Goal: Task Accomplishment & Management: Use online tool/utility

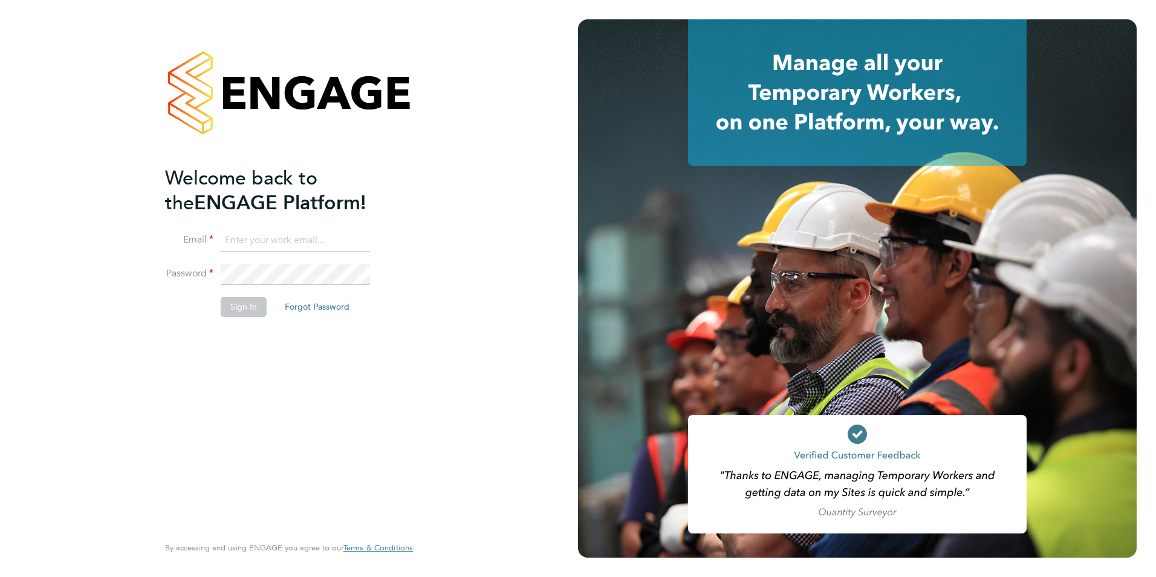
type input "[EMAIL_ADDRESS][DOMAIN_NAME]"
click at [243, 307] on button "Sign In" at bounding box center [244, 306] width 46 height 19
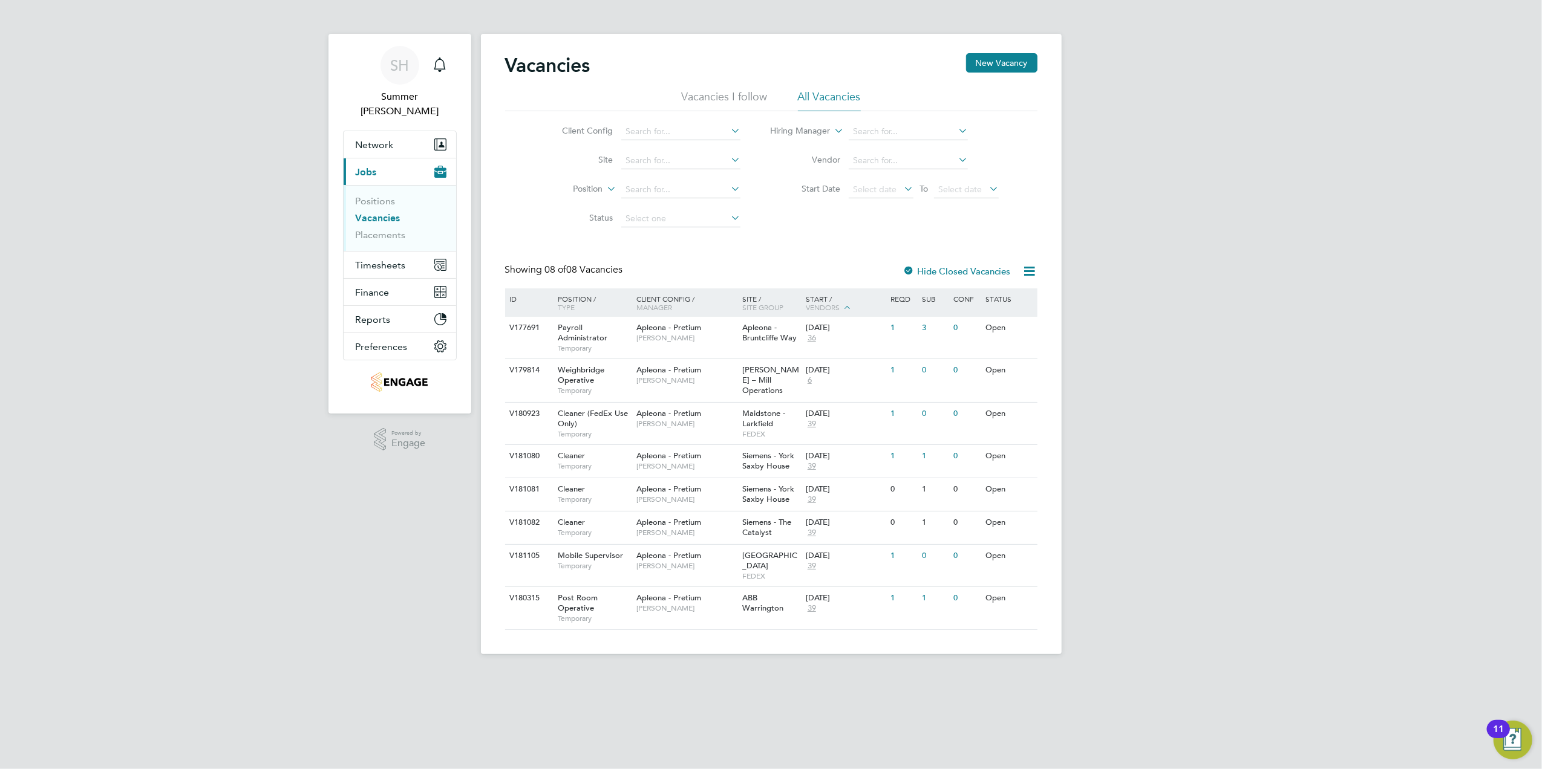
click at [394, 236] on ul "Positions Vacancies Placements" at bounding box center [400, 218] width 112 height 66
click at [397, 259] on span "Timesheets" at bounding box center [381, 264] width 50 height 11
click at [385, 252] on button "Timesheets" at bounding box center [400, 265] width 112 height 27
click at [392, 223] on link "Timesheets" at bounding box center [381, 228] width 50 height 11
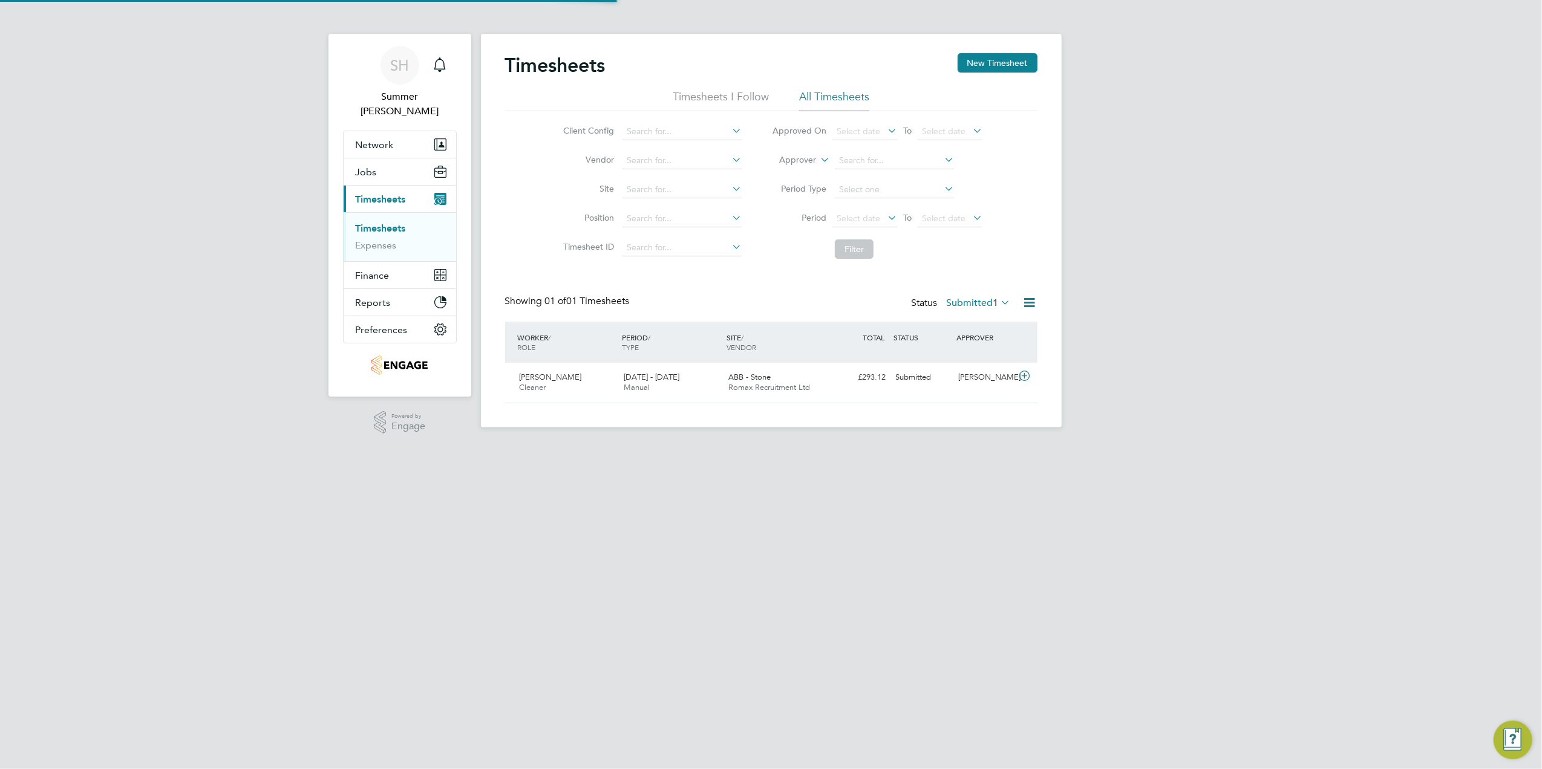
scroll to position [30, 105]
click at [988, 296] on div "Status Submitted 1" at bounding box center [962, 303] width 102 height 17
click at [982, 305] on label "Submitted 1" at bounding box center [978, 303] width 64 height 12
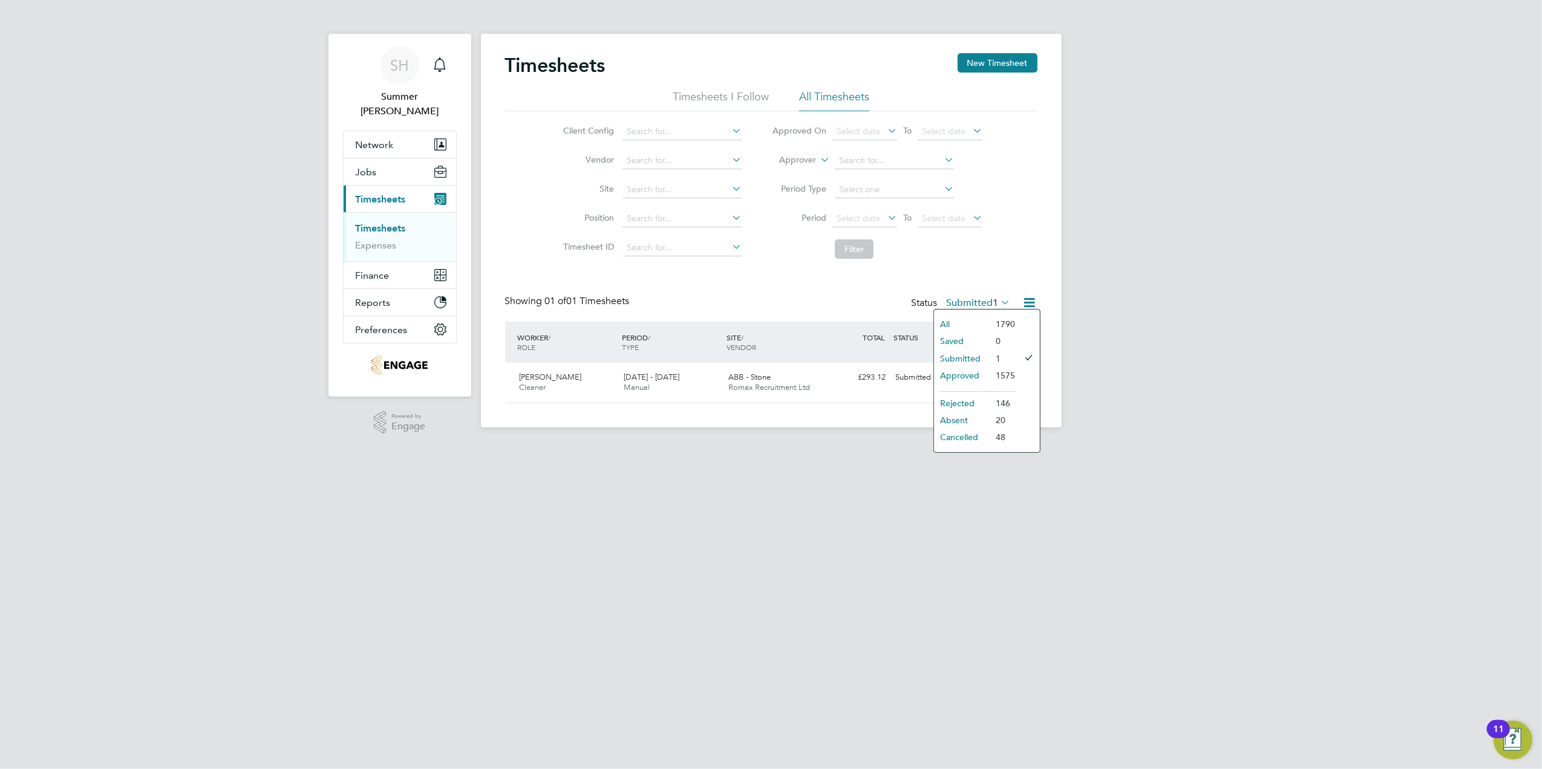
click at [974, 377] on li "Approved" at bounding box center [962, 375] width 56 height 17
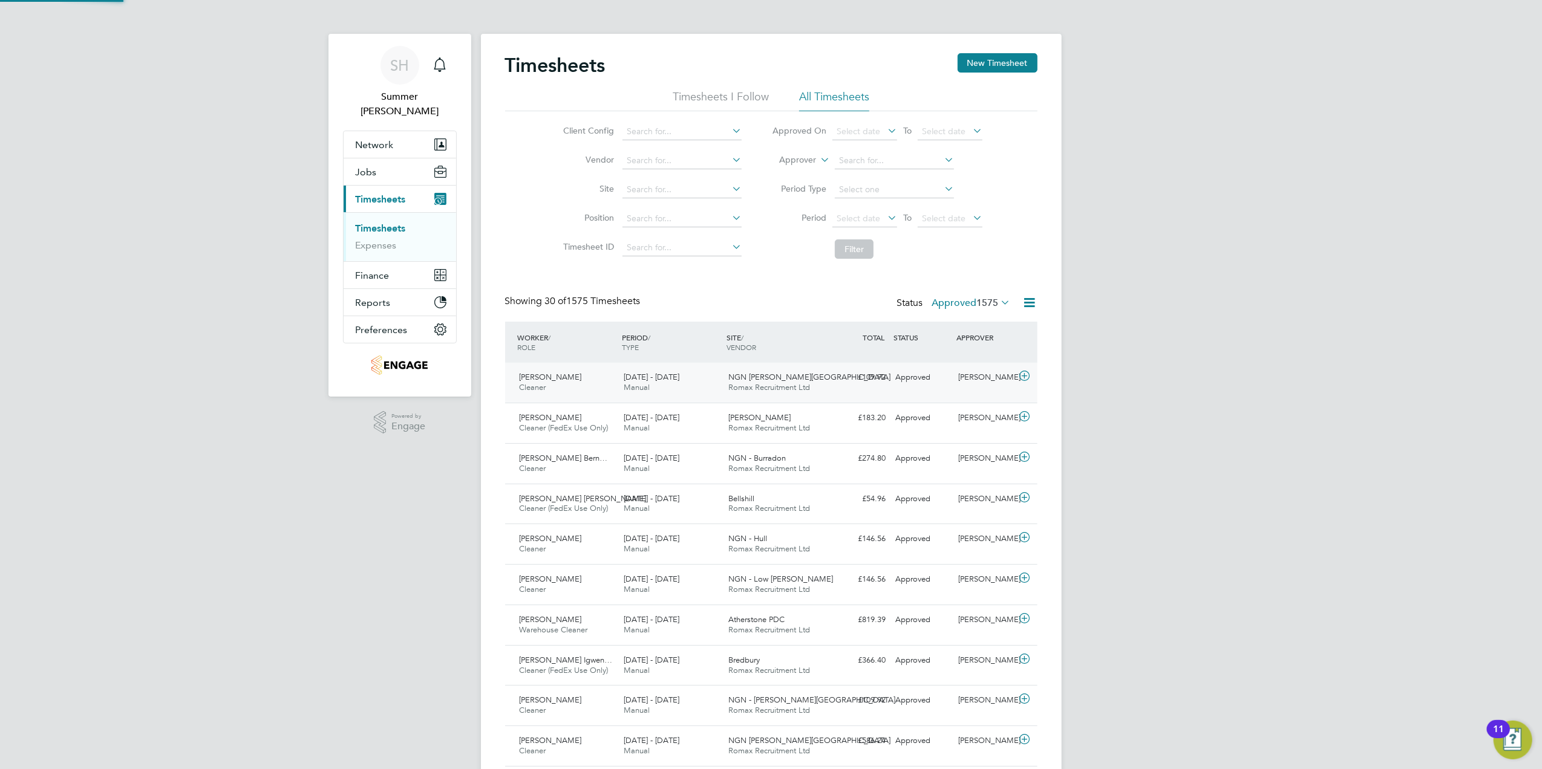
scroll to position [0, 0]
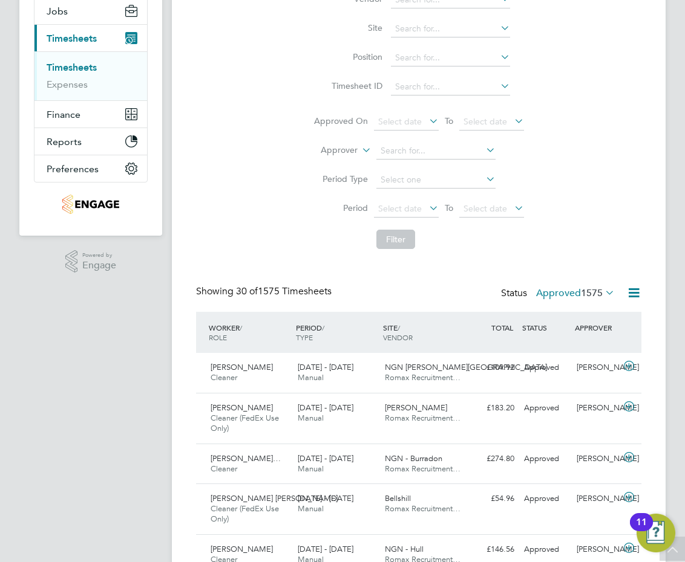
click at [634, 133] on div "Client Config Vendor Site Position Timesheet ID Approved On Select date To Sele…" at bounding box center [418, 102] width 445 height 305
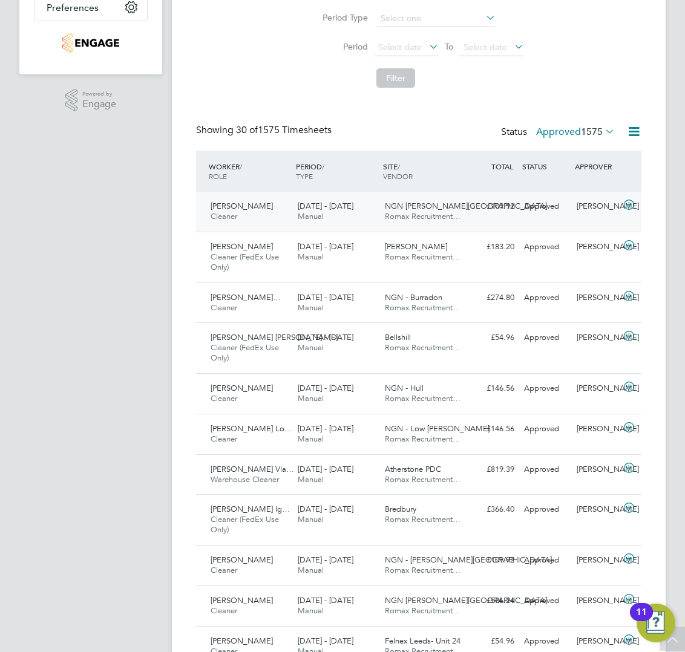
click at [538, 197] on div "Approved" at bounding box center [545, 207] width 52 height 20
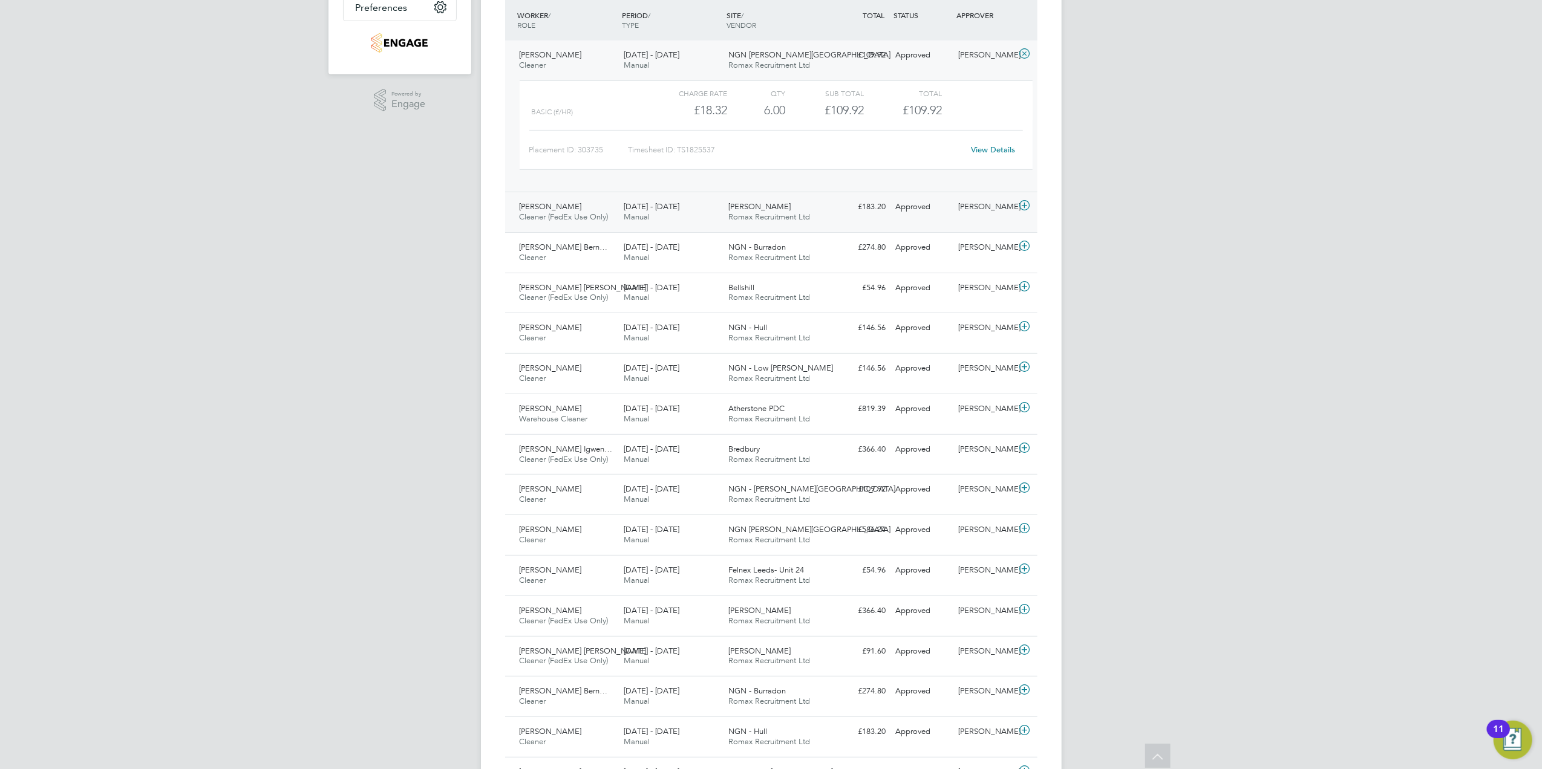
click at [754, 221] on div "Crawley Romax Recruitment Ltd" at bounding box center [775, 212] width 105 height 30
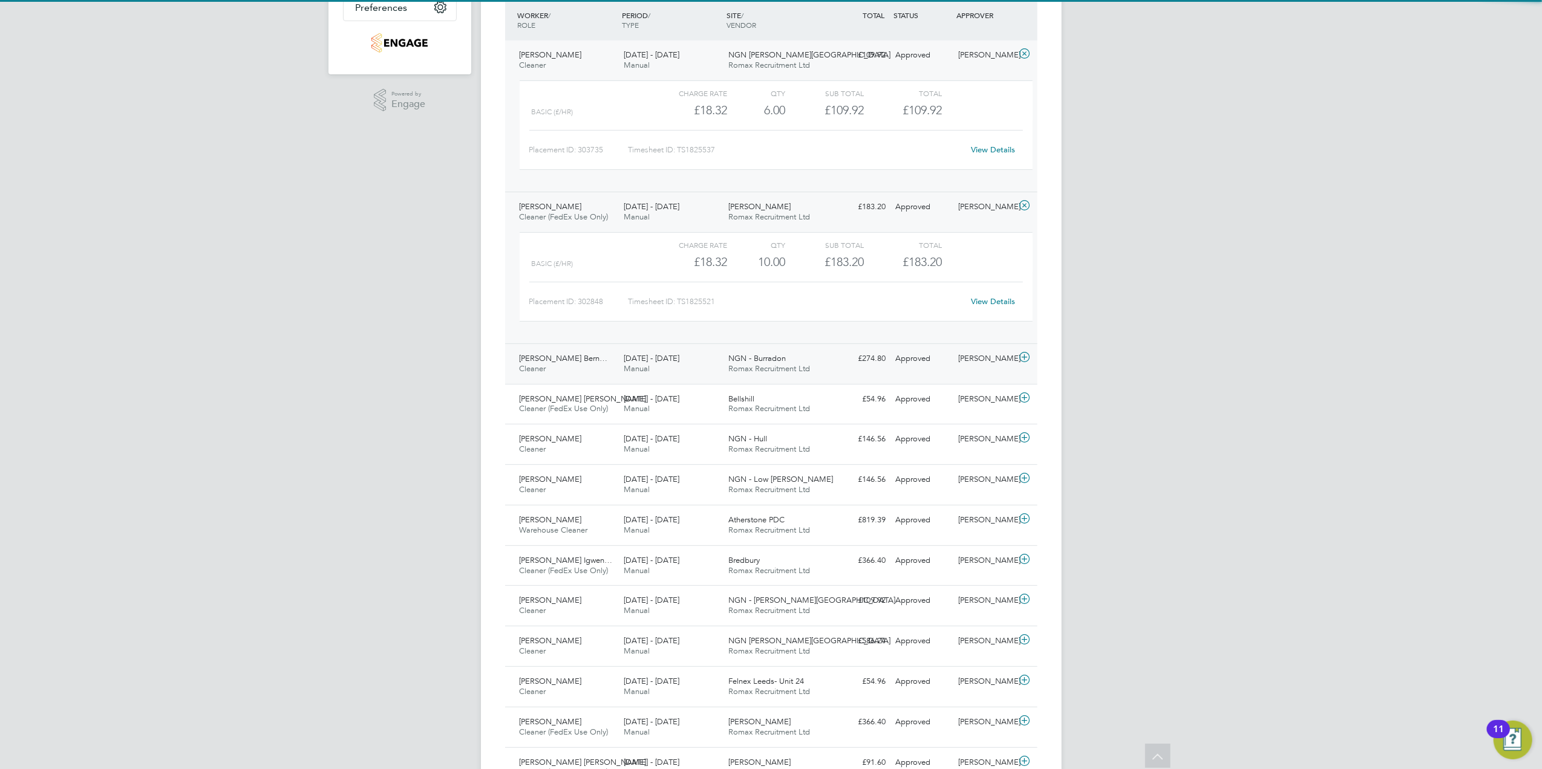
click at [702, 359] on div "13 - 19 Sep 2025 Manual" at bounding box center [671, 364] width 105 height 30
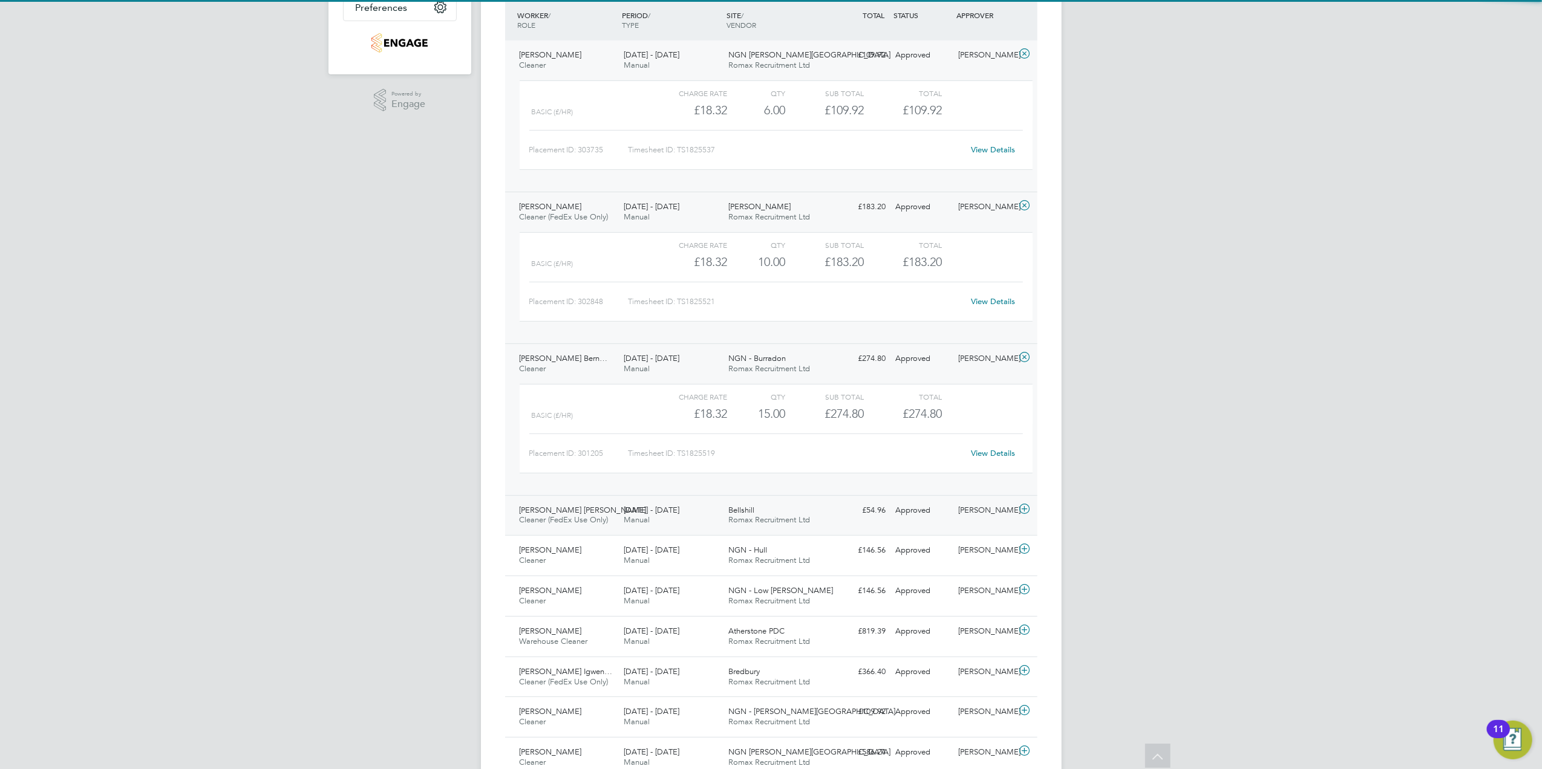
click at [679, 513] on span "13 - 19 Sep 2025" at bounding box center [652, 510] width 56 height 10
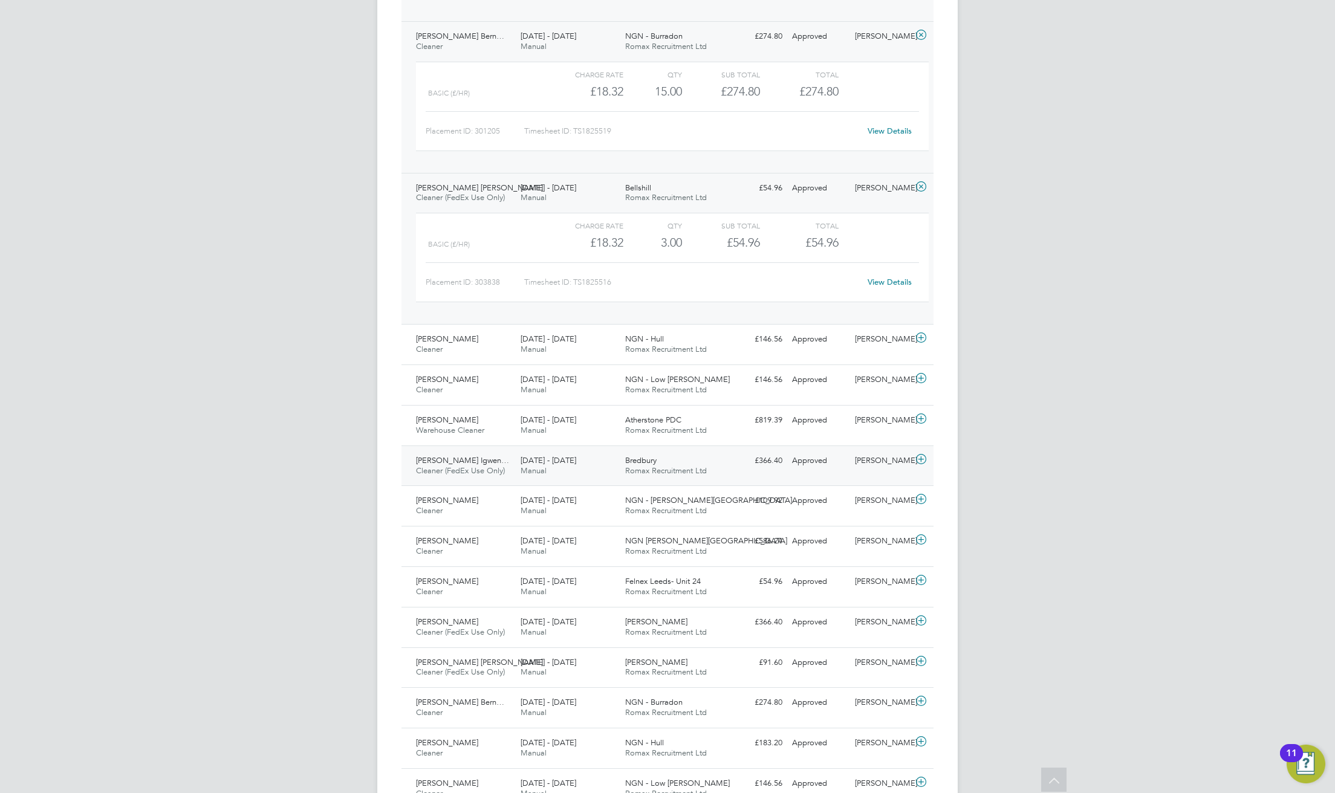
click at [602, 469] on div "13 - 19 Sep 2025 Manual" at bounding box center [568, 466] width 105 height 30
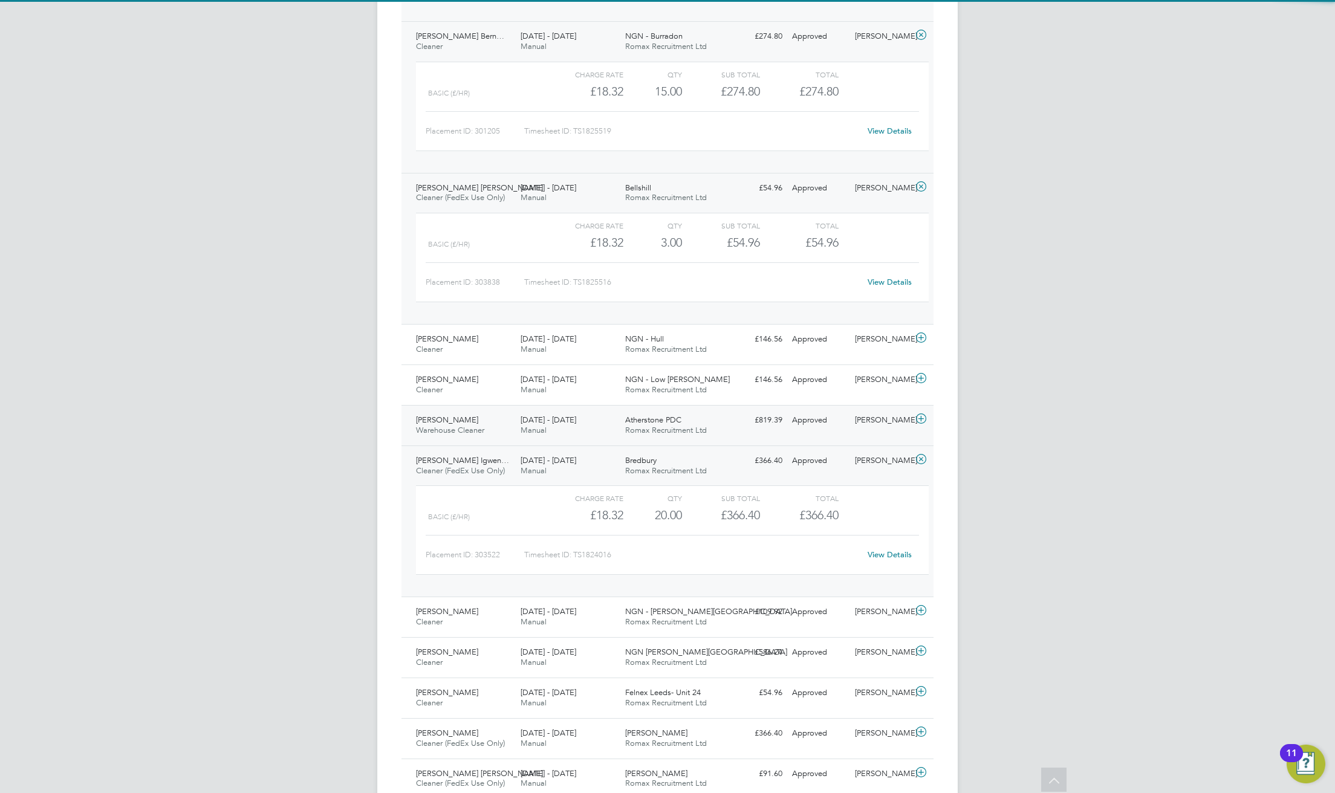
click at [571, 434] on div "13 - 19 Sep 2025 Manual" at bounding box center [568, 426] width 105 height 30
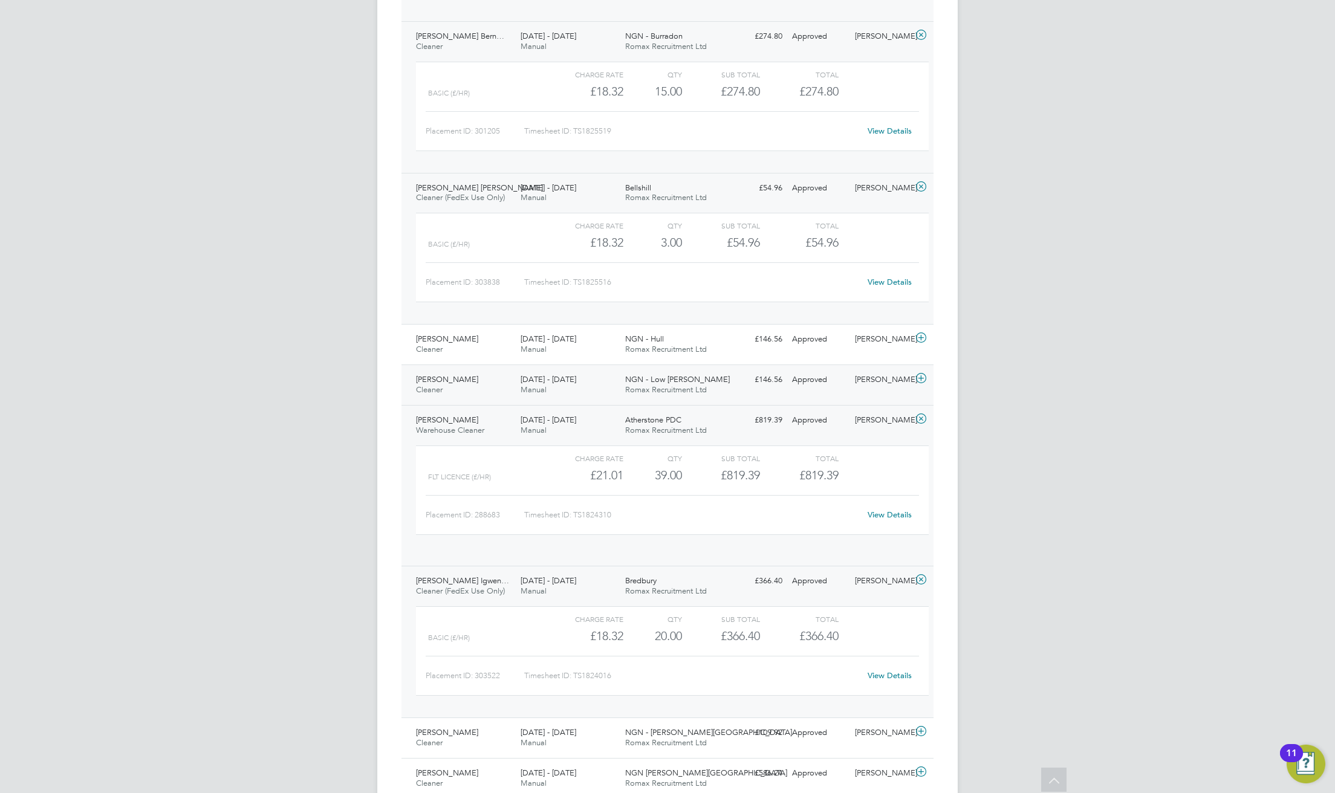
click at [566, 384] on div "13 - 19 Sep 2025 Manual" at bounding box center [568, 385] width 105 height 30
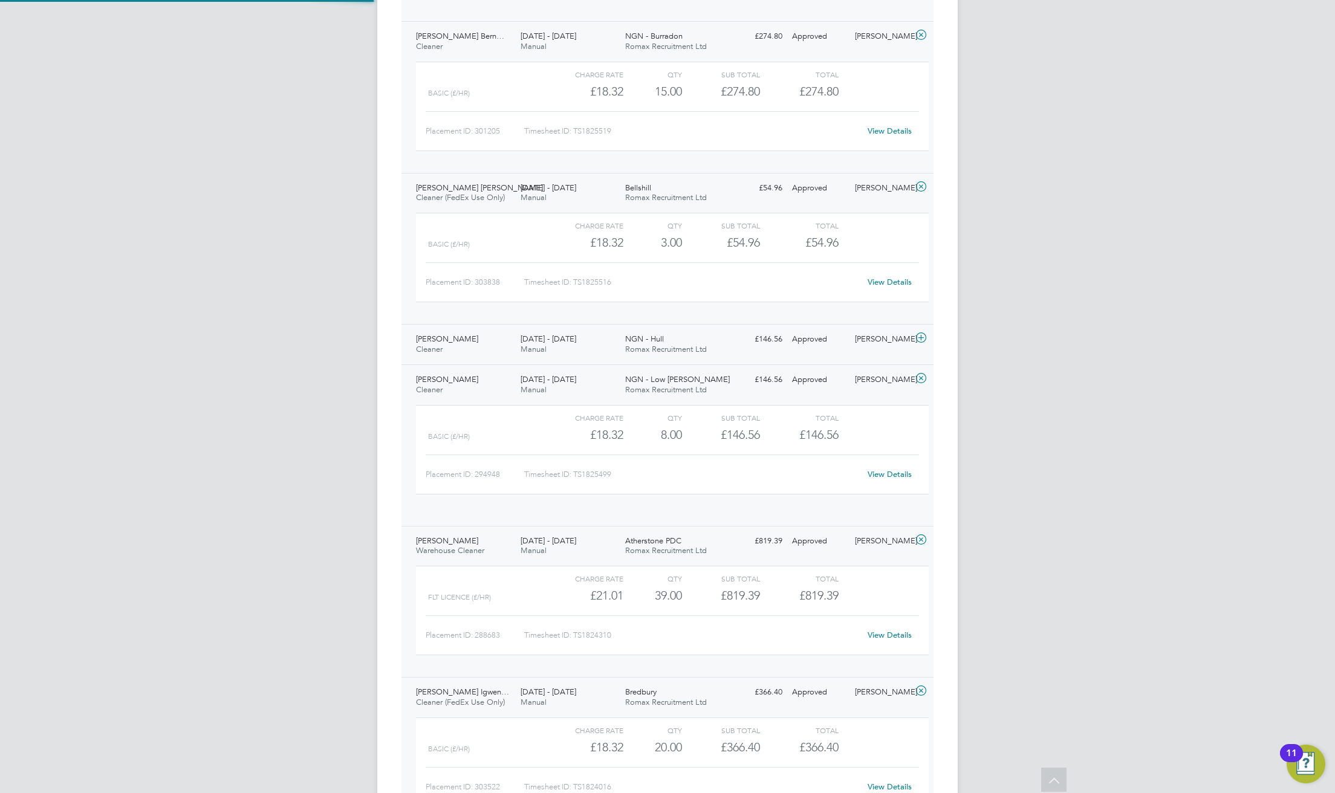
click at [566, 339] on span "13 - 19 Sep 2025" at bounding box center [549, 339] width 56 height 10
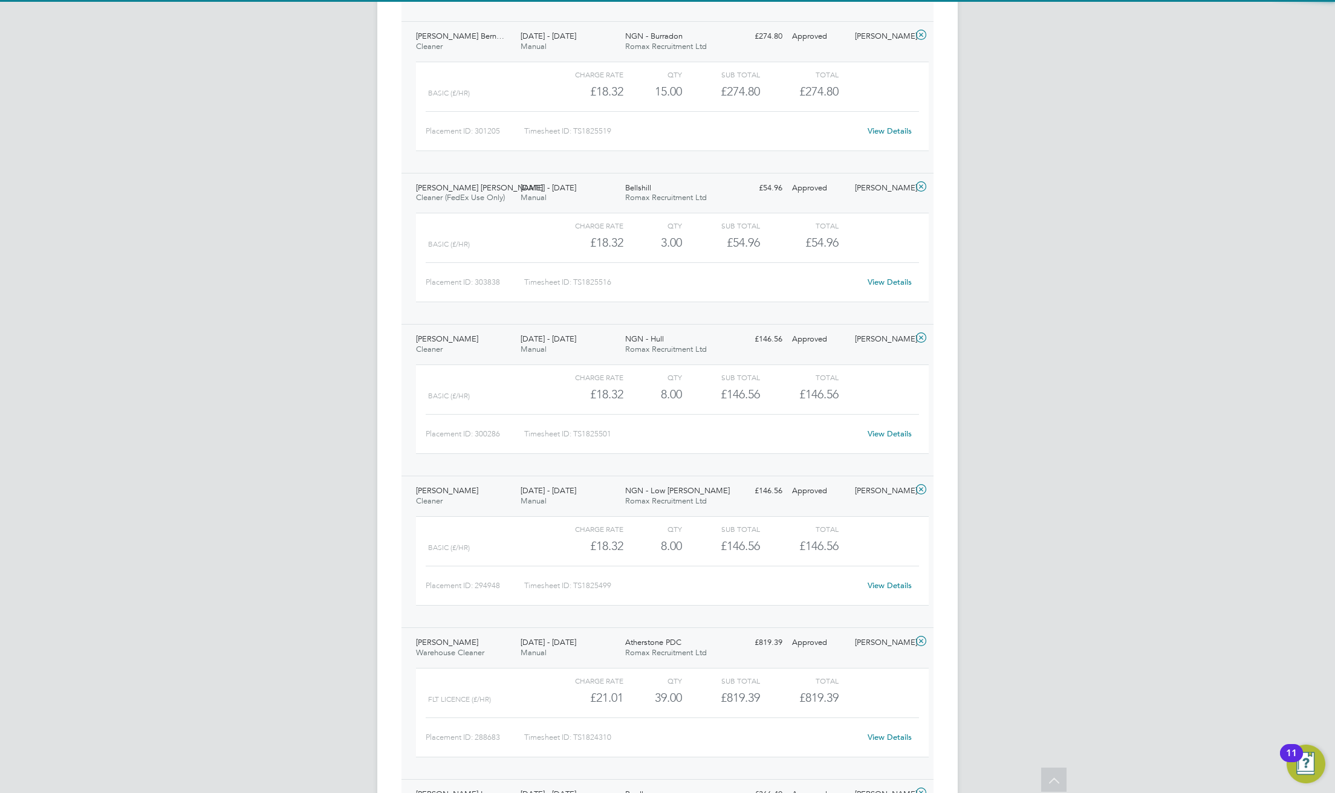
click at [582, 195] on div "13 - 19 Sep 2025 Manual" at bounding box center [568, 193] width 105 height 30
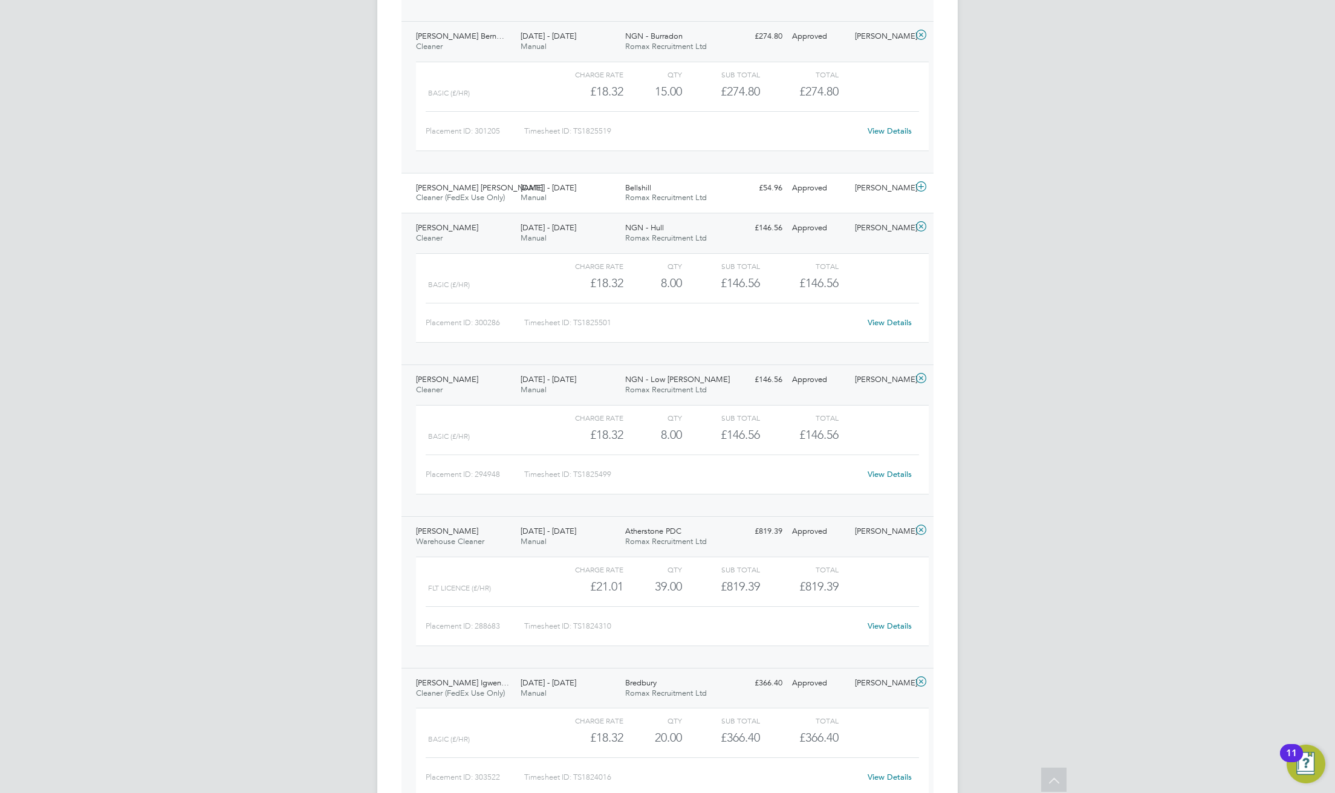
click at [621, 53] on div "NGN - Burradon Romax Recruitment Ltd" at bounding box center [673, 42] width 105 height 30
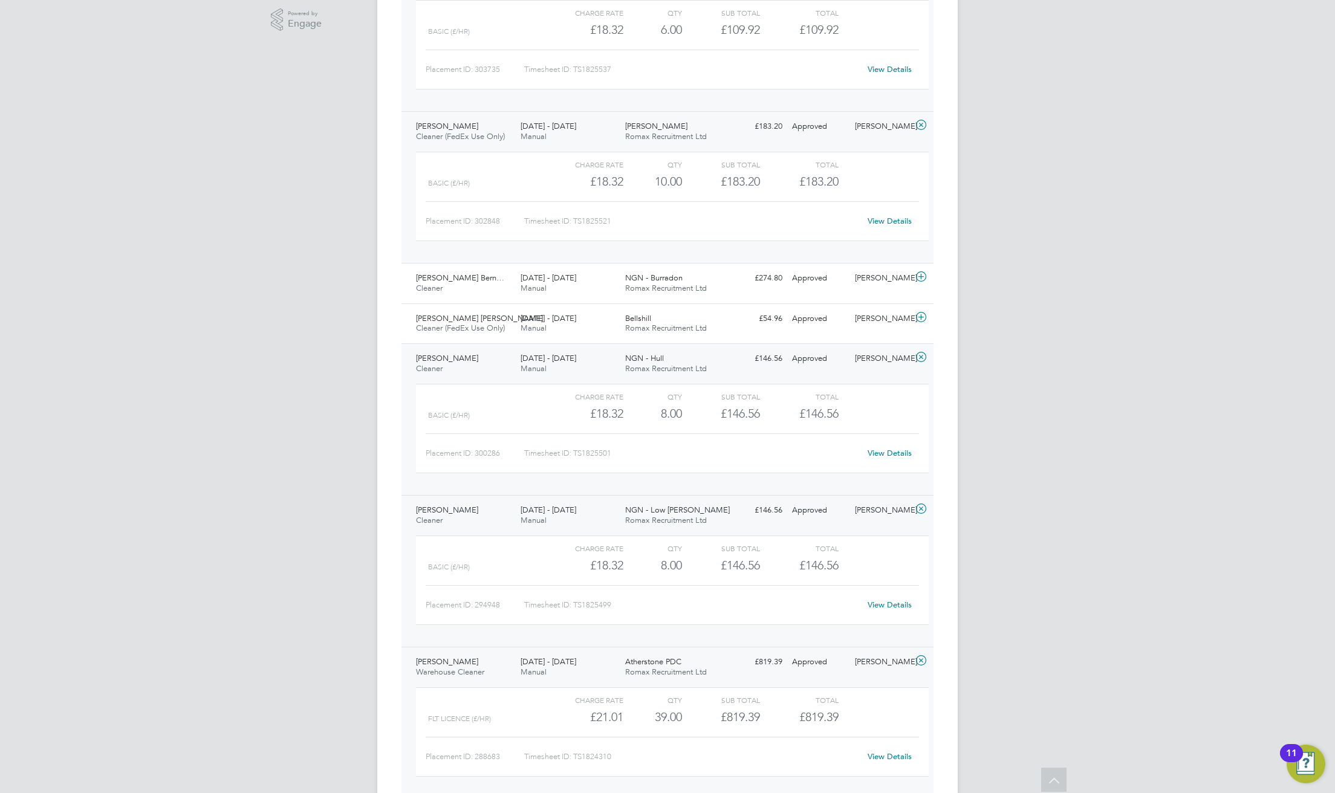
click at [607, 128] on div "13 - 19 Sep 2025 Manual" at bounding box center [568, 132] width 105 height 30
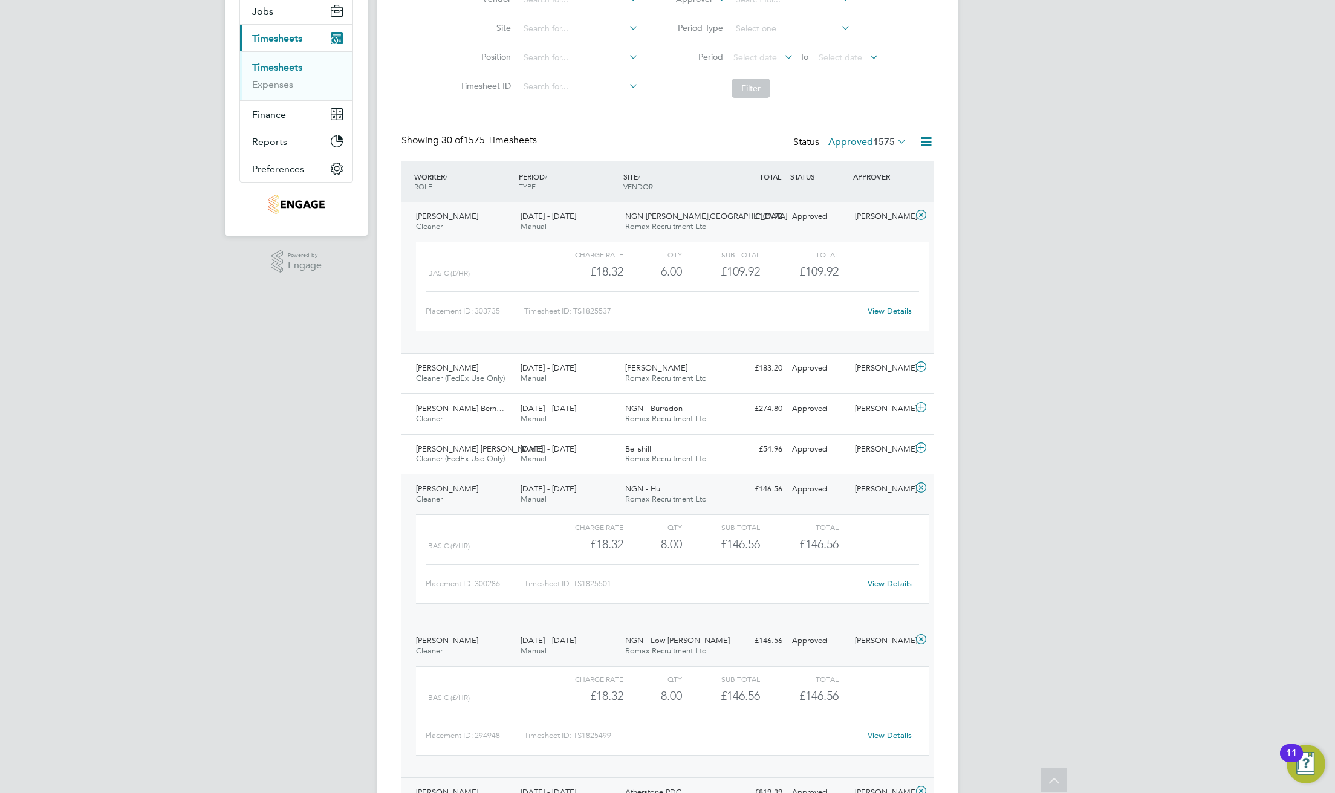
click at [583, 222] on div "13 - 19 Sep 2025 Manual" at bounding box center [568, 222] width 105 height 30
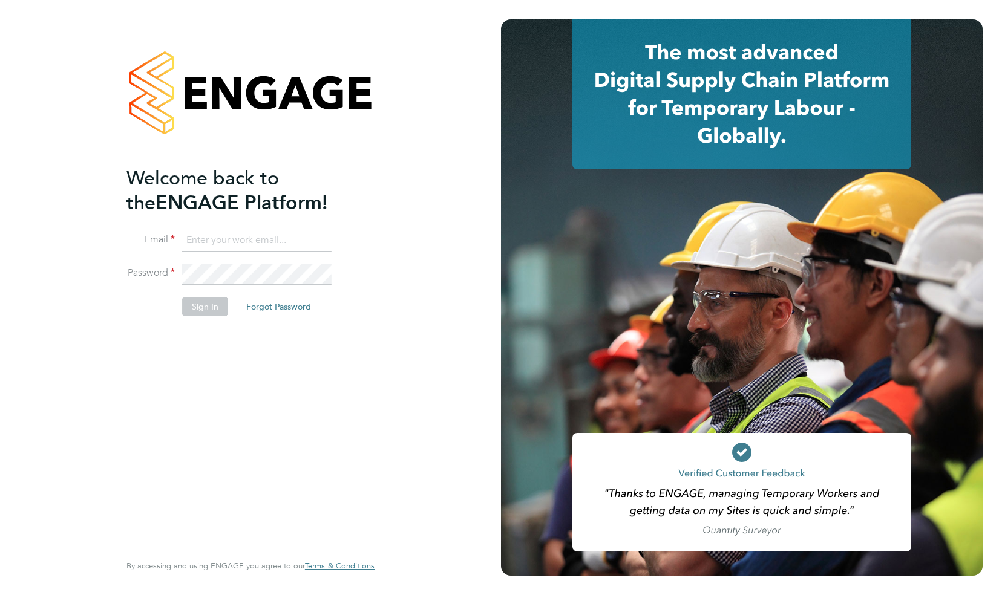
type input "[EMAIL_ADDRESS][DOMAIN_NAME]"
click at [212, 312] on button "Sign In" at bounding box center [205, 306] width 46 height 19
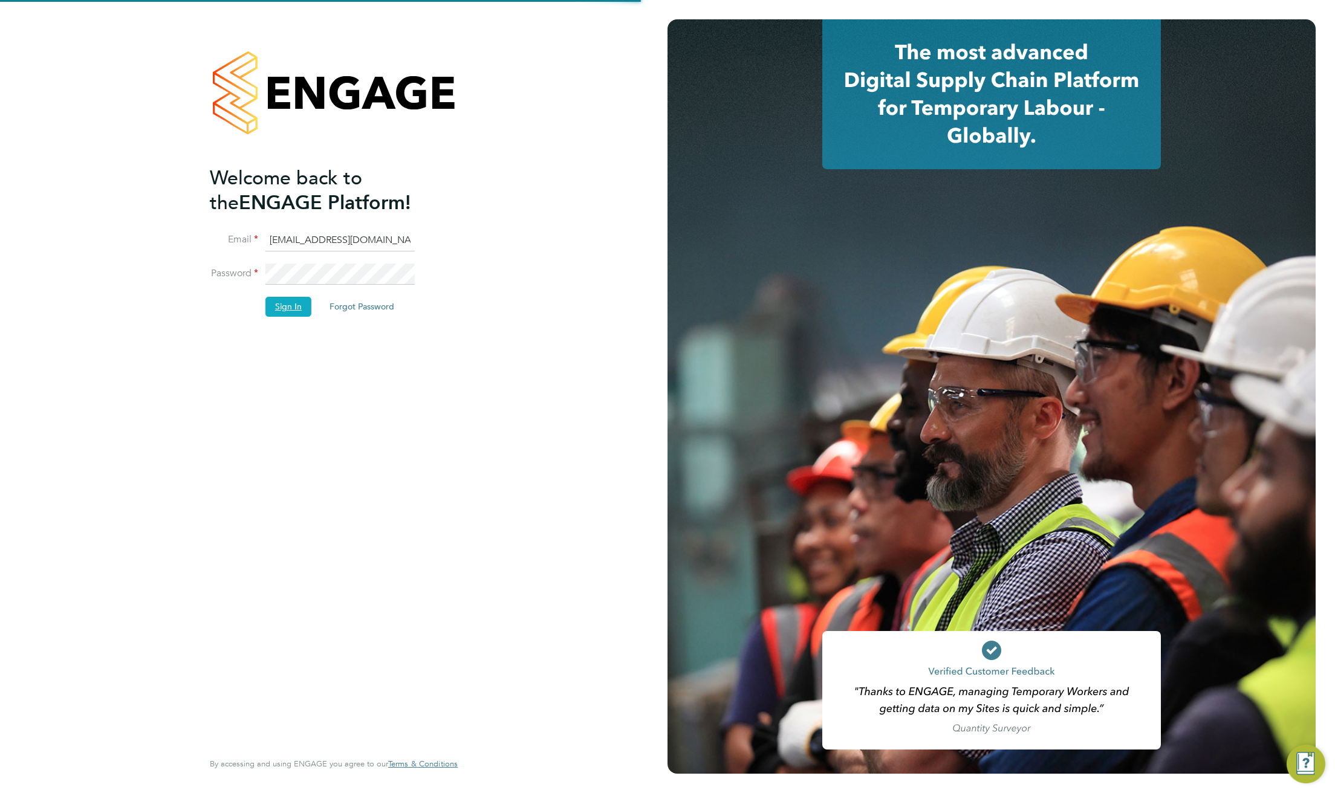
click at [280, 297] on button "Sign In" at bounding box center [289, 306] width 46 height 19
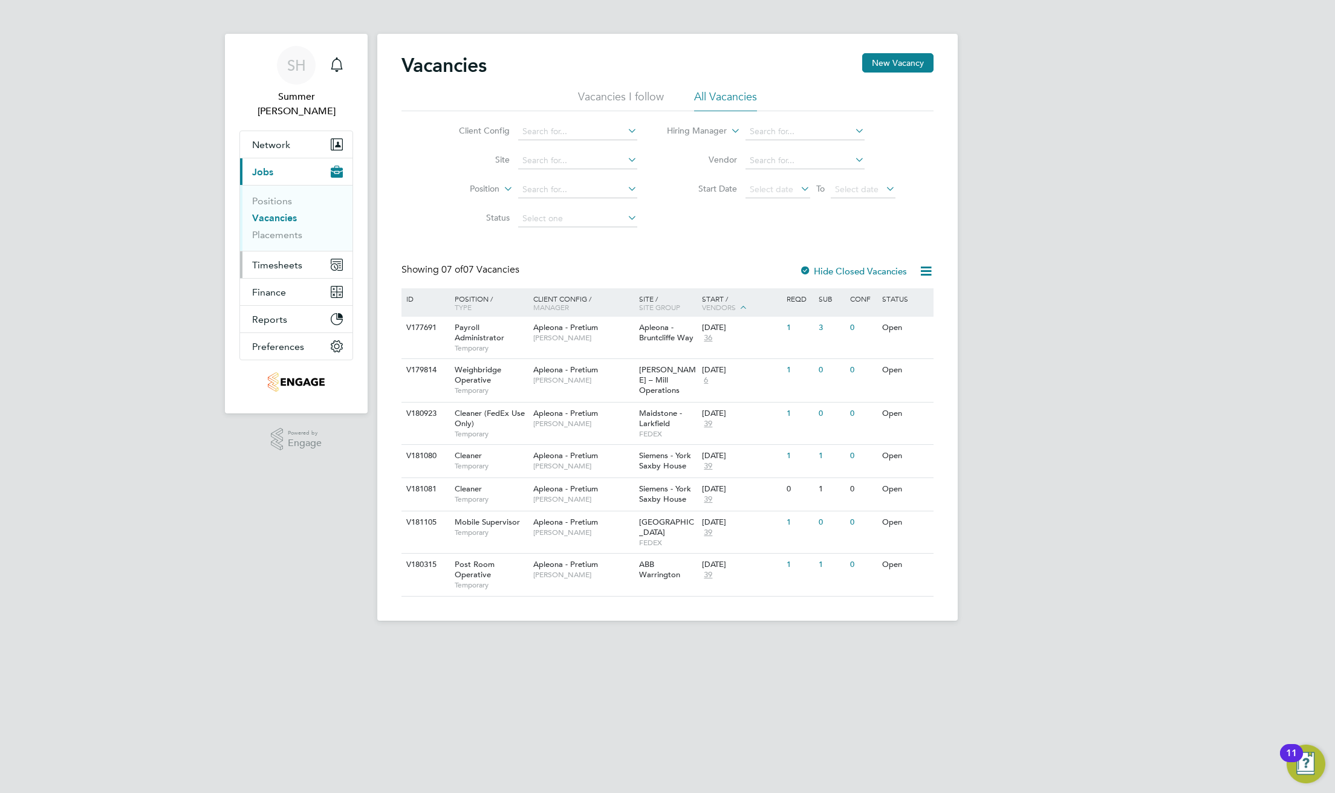
click at [288, 259] on span "Timesheets" at bounding box center [277, 264] width 50 height 11
click at [292, 223] on link "Timesheets" at bounding box center [277, 228] width 50 height 11
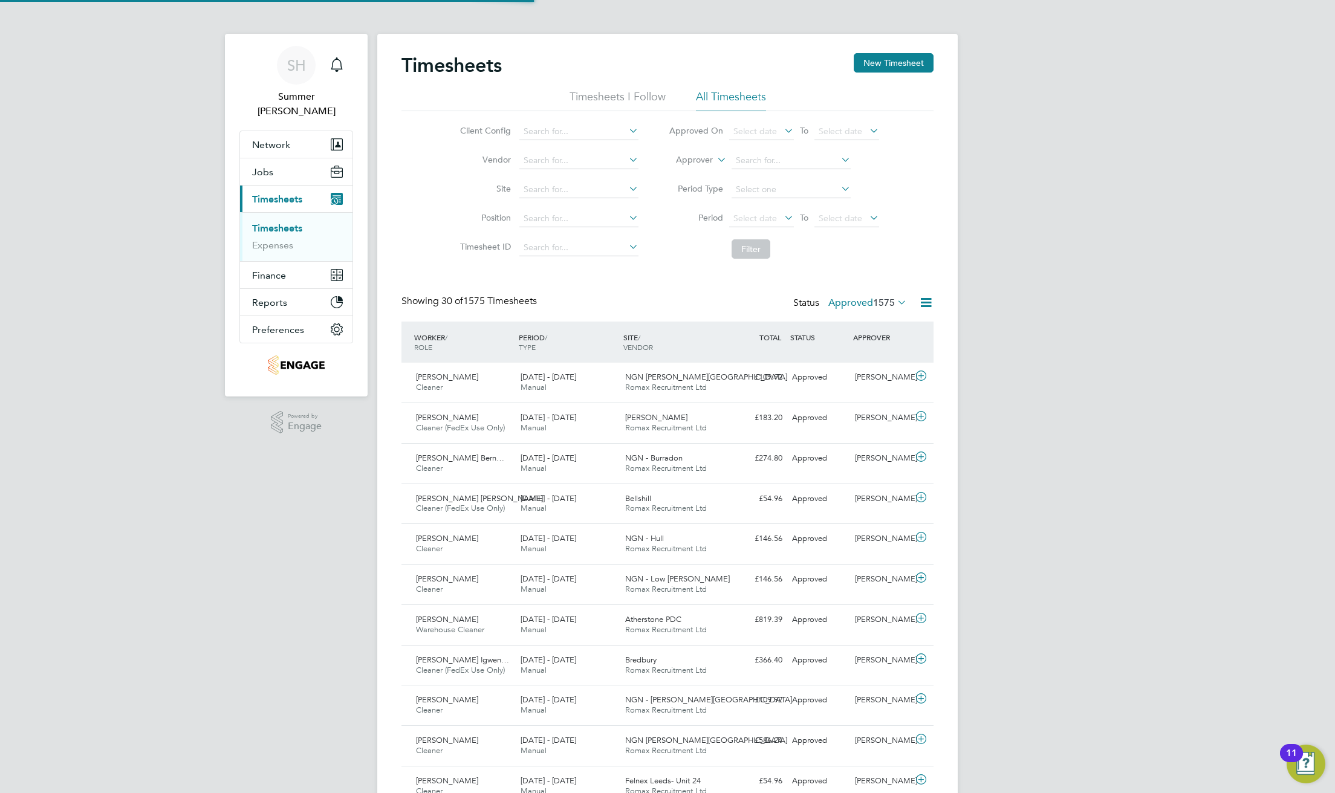
click at [873, 301] on span "1575" at bounding box center [884, 303] width 22 height 12
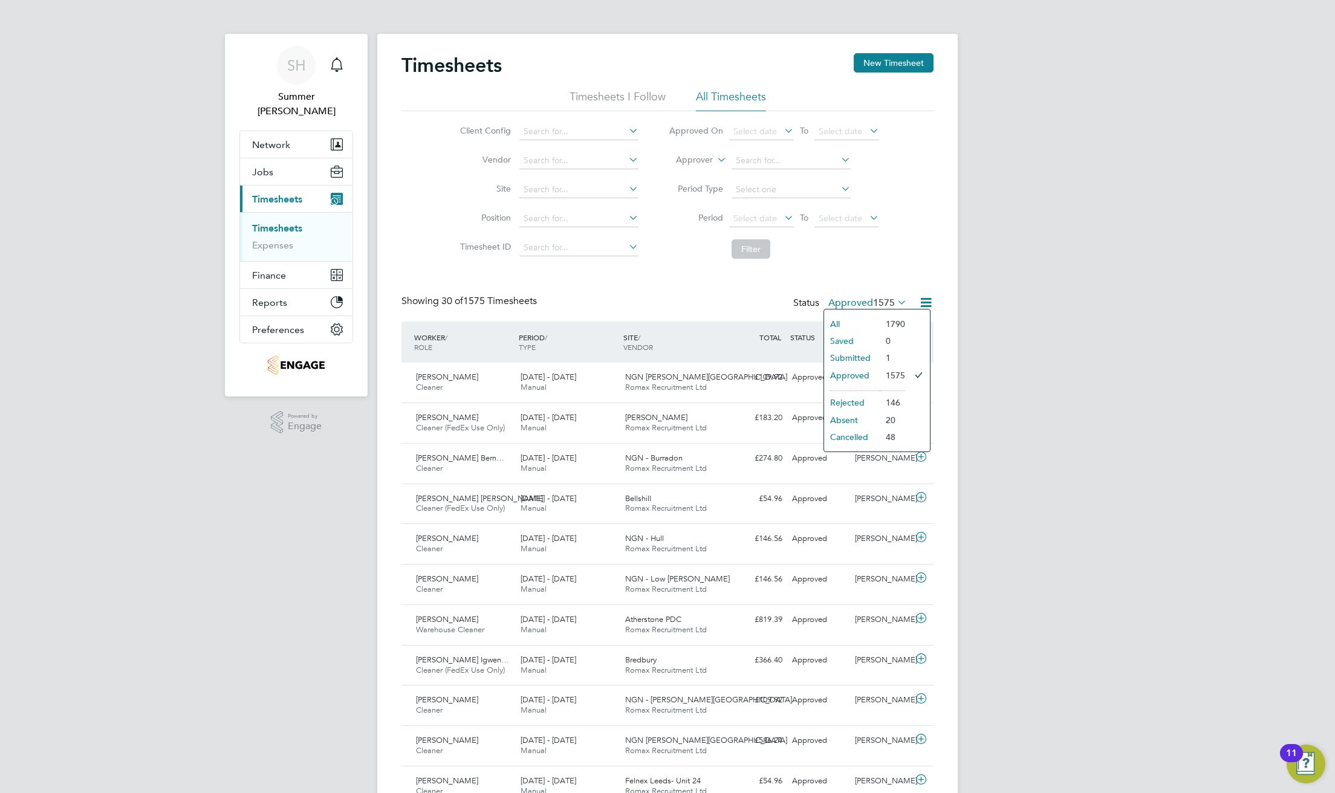
click at [868, 357] on li "Submitted" at bounding box center [852, 358] width 56 height 17
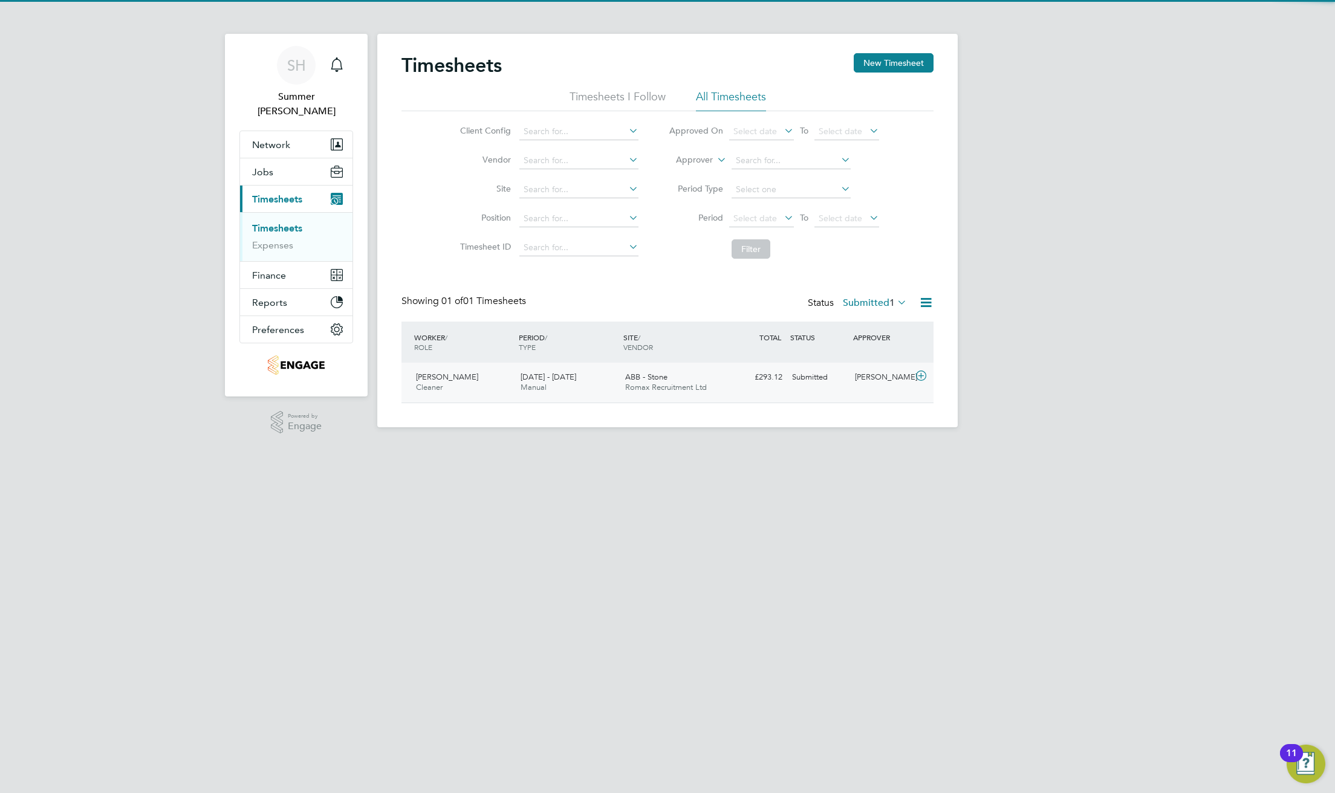
click at [855, 372] on div "Carl Hart" at bounding box center [881, 378] width 63 height 20
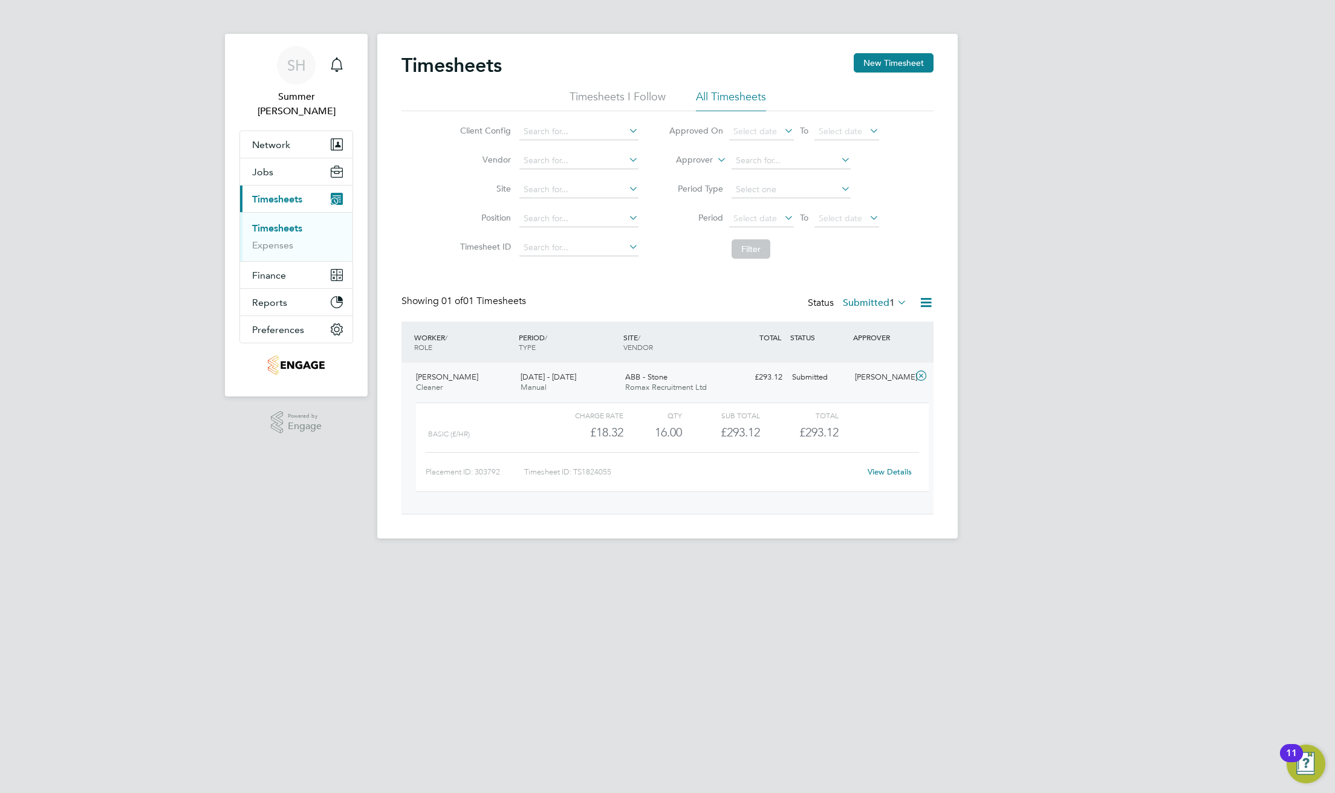
click at [913, 474] on div "View Details" at bounding box center [889, 472] width 59 height 19
click at [888, 469] on link "View Details" at bounding box center [890, 472] width 44 height 10
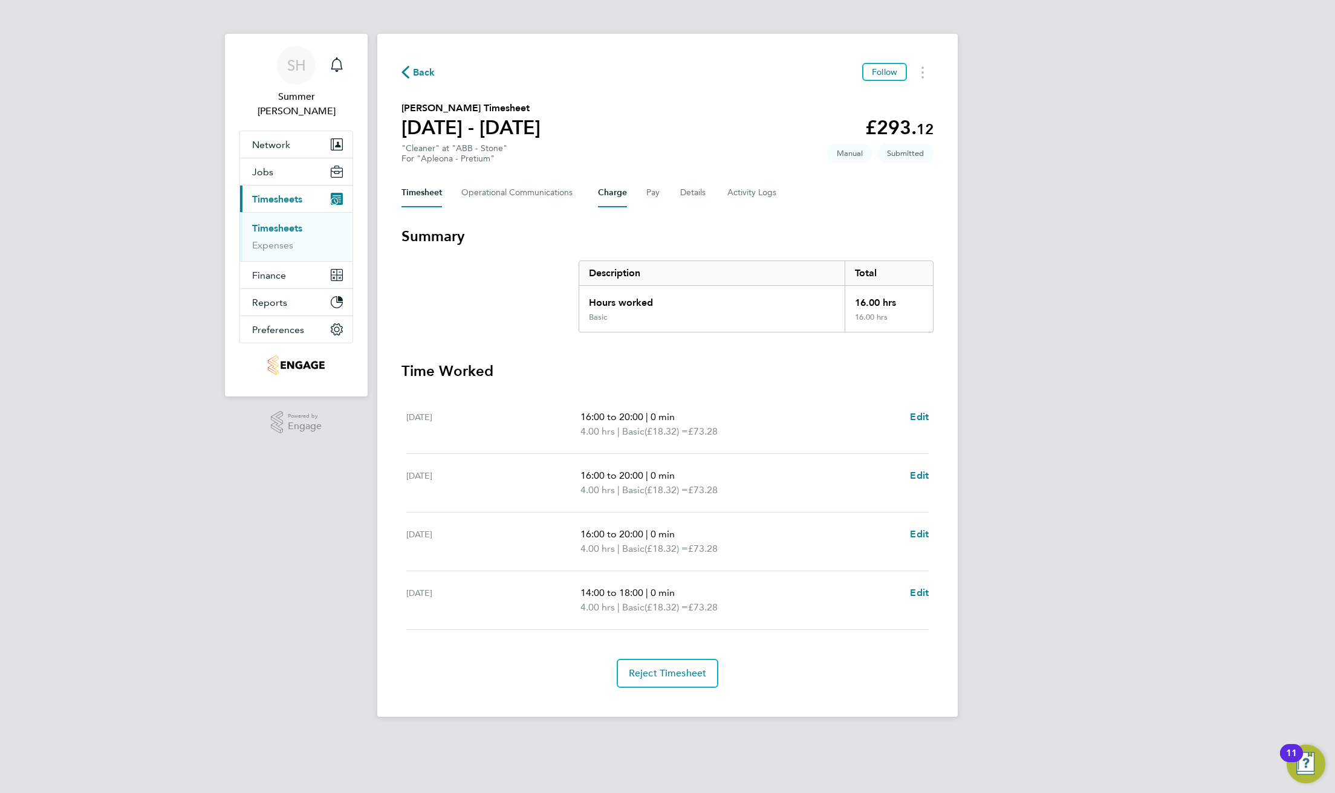
click at [617, 192] on button "Charge" at bounding box center [612, 192] width 29 height 29
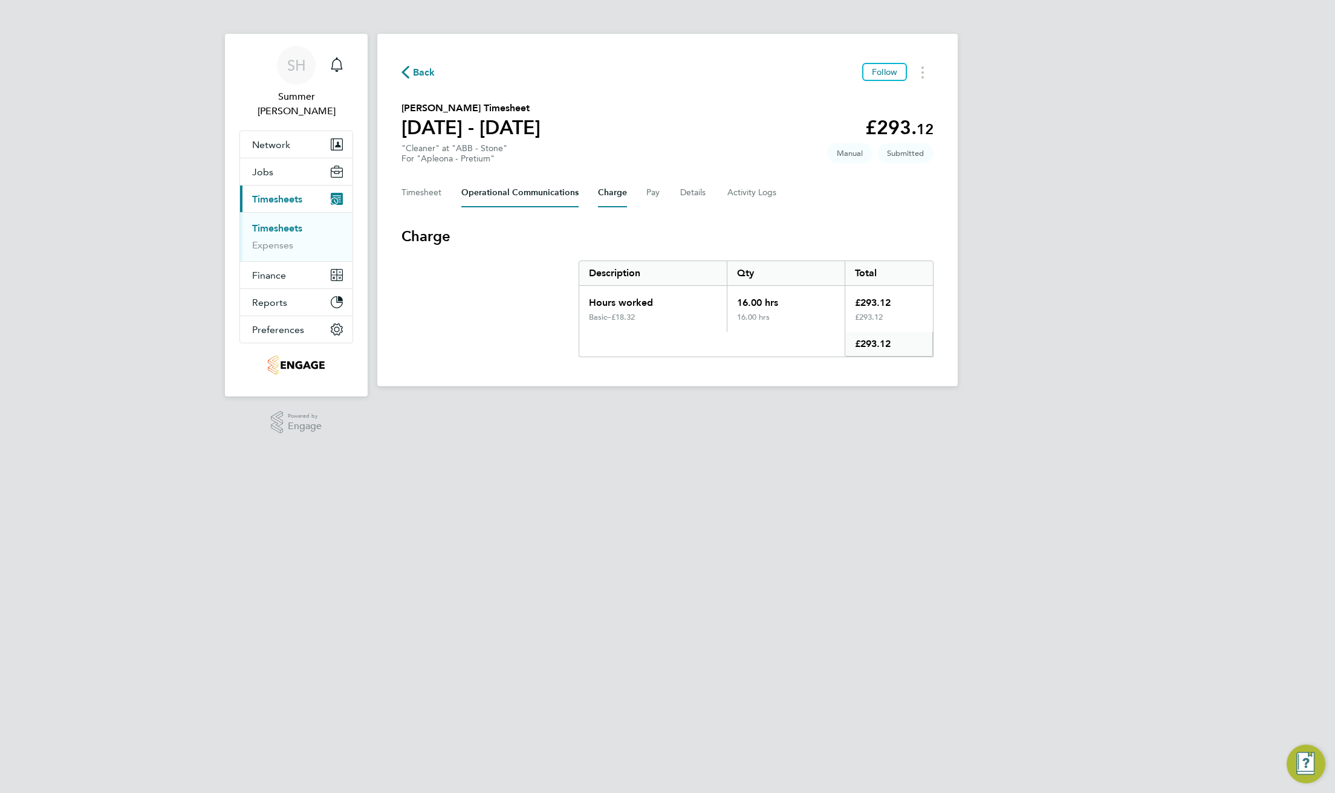
click at [521, 198] on Communications-tab "Operational Communications" at bounding box center [519, 192] width 117 height 29
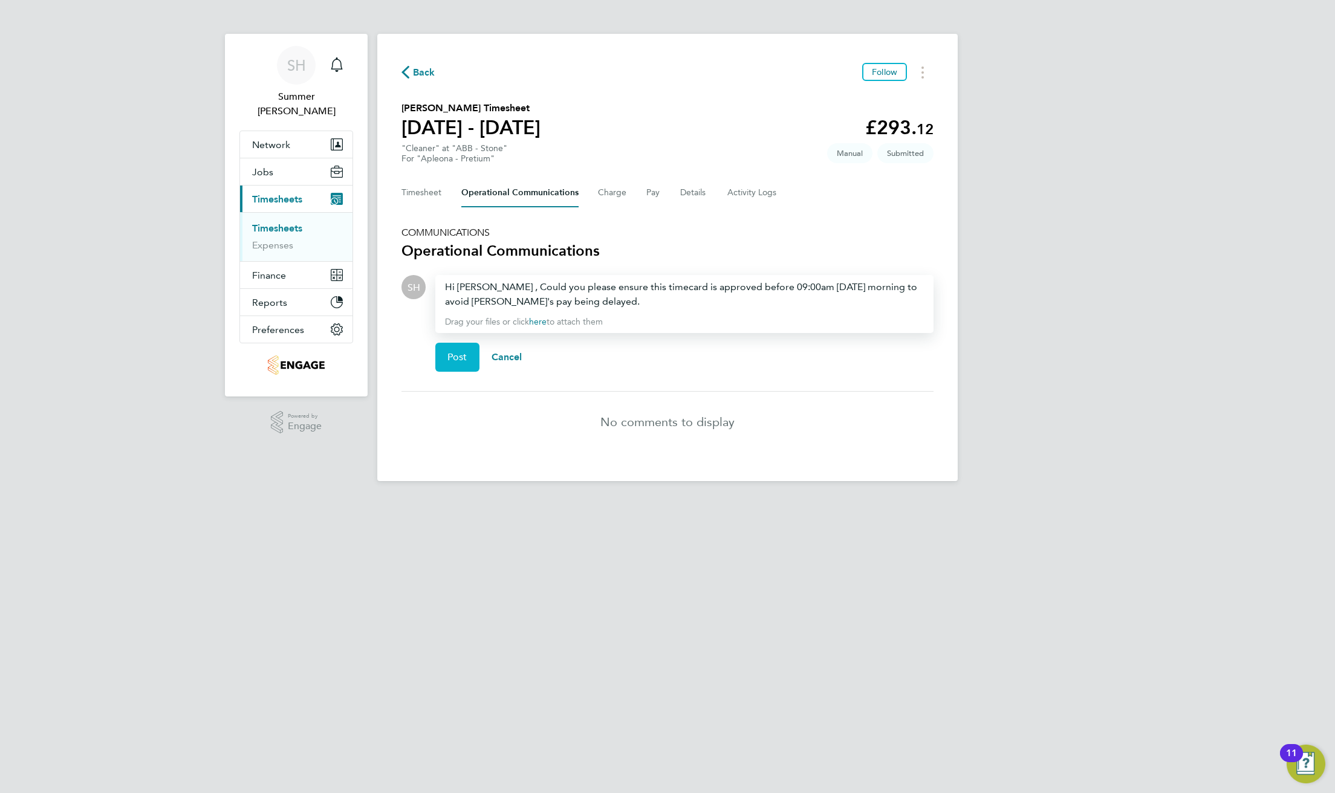
click at [449, 351] on span "Post" at bounding box center [458, 357] width 20 height 12
